Goal: Find specific page/section: Find specific page/section

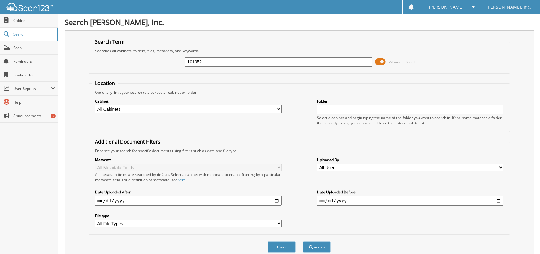
type input "101952"
click at [303, 242] on button "Search" at bounding box center [317, 247] width 28 height 11
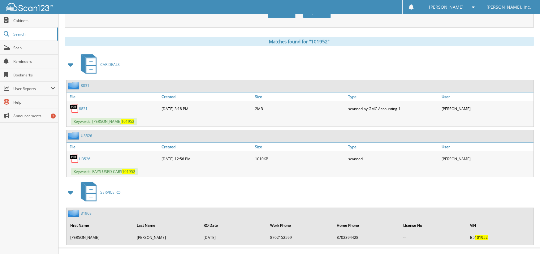
scroll to position [245, 0]
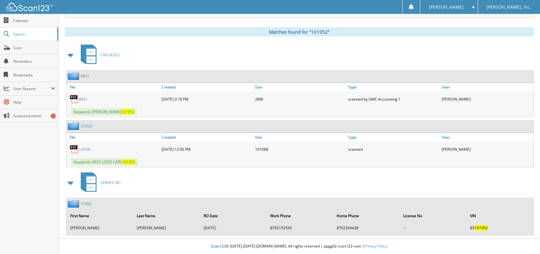
click at [85, 148] on link "U3526" at bounding box center [84, 149] width 11 height 5
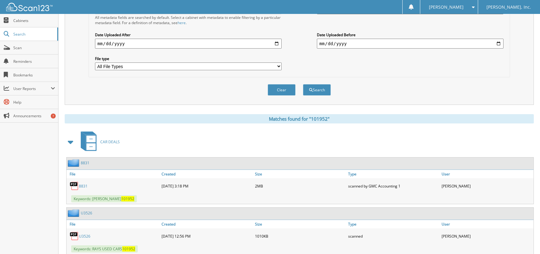
scroll to position [0, 0]
